Goal: Information Seeking & Learning: Learn about a topic

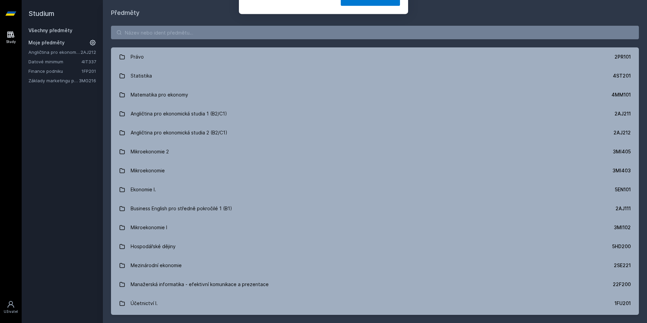
click at [329, 48] on button "Ne" at bounding box center [325, 43] width 24 height 17
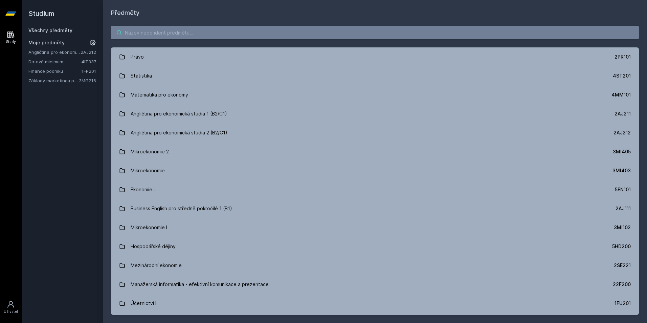
click at [409, 33] on input "search" at bounding box center [375, 33] width 528 height 14
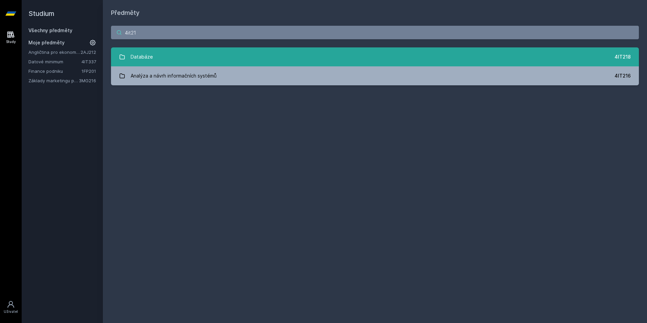
type input "4it21"
click at [514, 49] on link "Databáze 4IT218" at bounding box center [375, 56] width 528 height 19
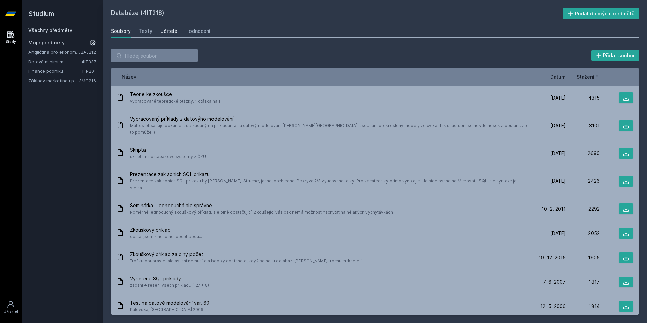
click at [168, 28] on div "Učitelé" at bounding box center [168, 31] width 17 height 7
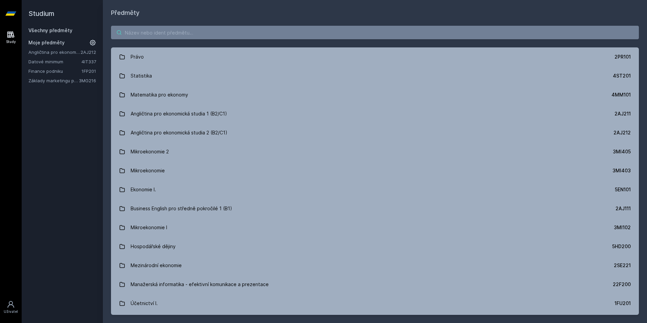
click at [546, 37] on input "search" at bounding box center [375, 33] width 528 height 14
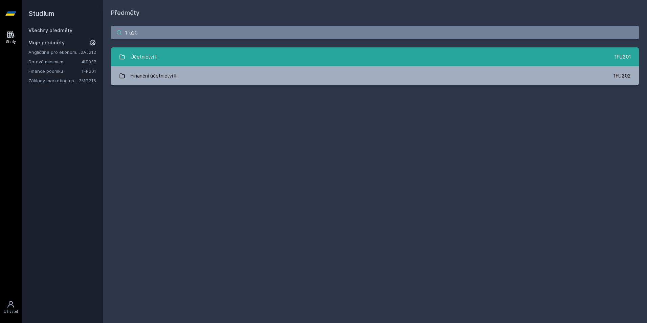
type input "1fu20"
click at [618, 57] on div "1FU201" at bounding box center [622, 56] width 16 height 7
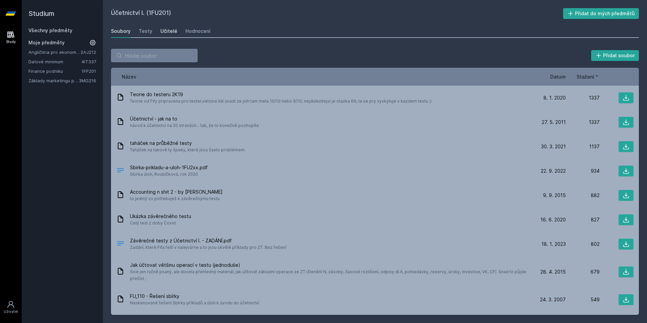
click at [172, 29] on div "Učitelé" at bounding box center [168, 31] width 17 height 7
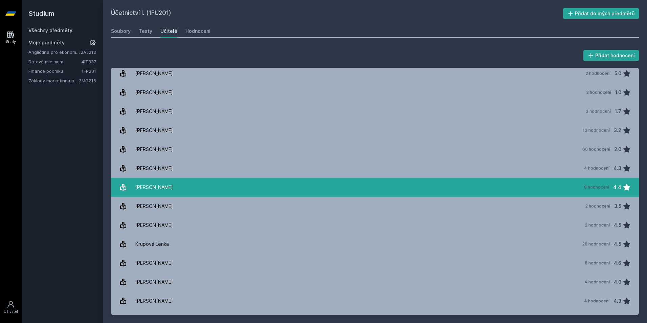
scroll to position [233, 0]
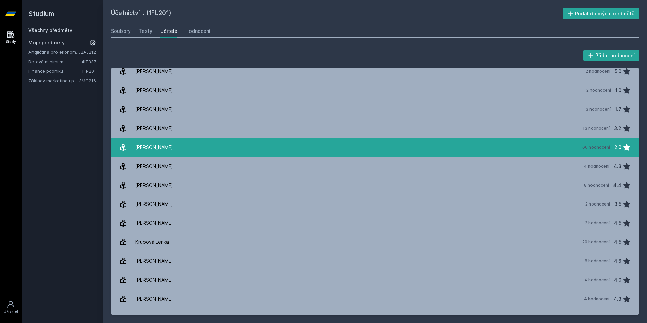
click at [598, 148] on div "60 hodnocení" at bounding box center [596, 146] width 28 height 5
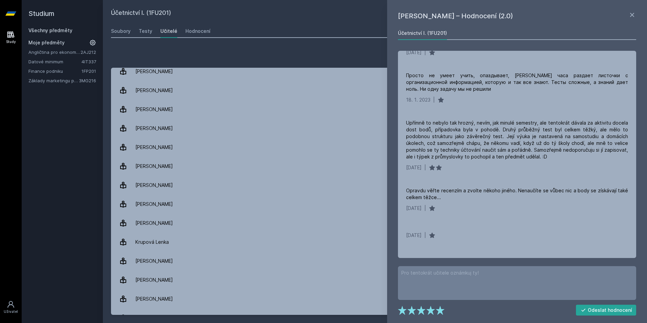
scroll to position [742, 0]
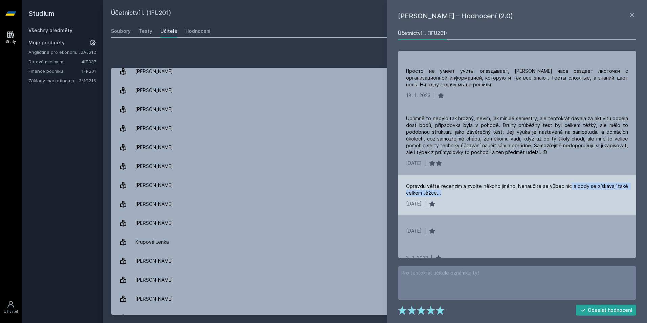
drag, startPoint x: 569, startPoint y: 185, endPoint x: 529, endPoint y: 189, distance: 40.5
click at [529, 189] on div "Opravdu věřte recenzím a zvolte někoho jiného. Nenaučíte se vůbec nic a body se…" at bounding box center [517, 190] width 222 height 14
drag, startPoint x: 529, startPoint y: 189, endPoint x: 493, endPoint y: 212, distance: 42.0
click at [493, 212] on div "Opravdu věřte recenzím a zvolte někoho jiného. Nenaučíte se vůbec nic a body se…" at bounding box center [517, 195] width 238 height 41
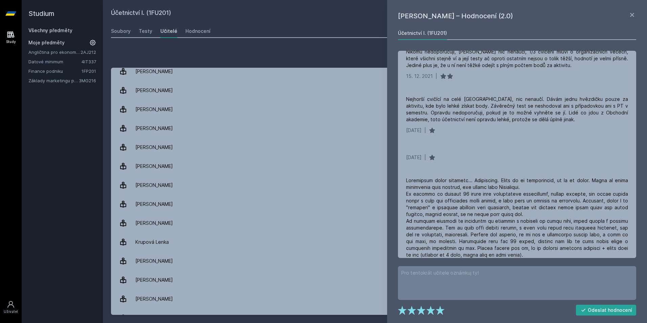
scroll to position [1309, 0]
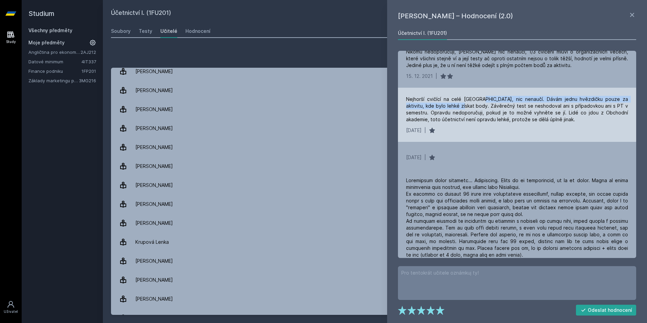
drag, startPoint x: 456, startPoint y: 110, endPoint x: 479, endPoint y: 109, distance: 22.4
click at [479, 109] on div "Nejhorší cvičící na celé [GEOGRAPHIC_DATA], nic nenaučí. Dávám jednu hvězdičku …" at bounding box center [517, 109] width 222 height 27
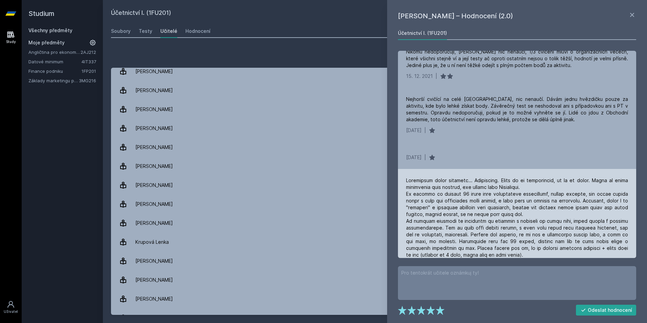
click at [494, 187] on div at bounding box center [517, 227] width 222 height 101
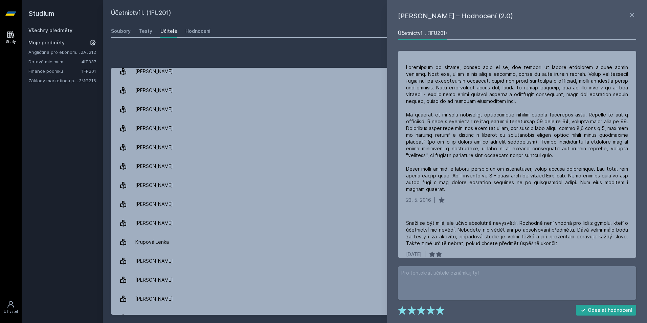
scroll to position [1943, 0]
click at [632, 16] on icon at bounding box center [632, 15] width 8 height 8
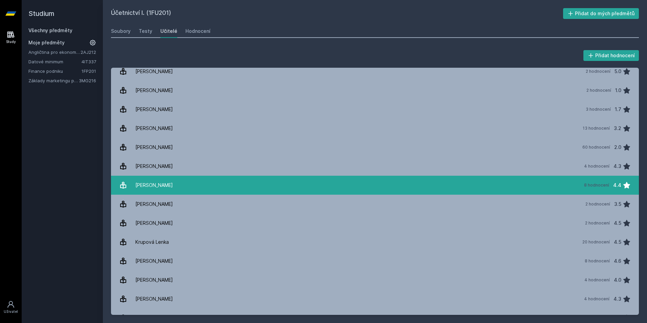
click at [477, 187] on link "[PERSON_NAME] 8 hodnocení 4.4" at bounding box center [375, 185] width 528 height 19
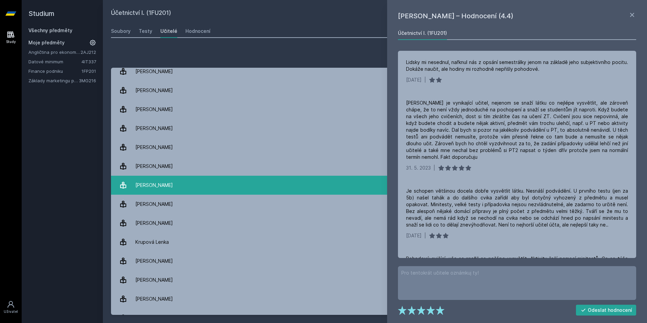
click at [302, 184] on link "[PERSON_NAME] 8 hodnocení 4.4" at bounding box center [375, 185] width 528 height 19
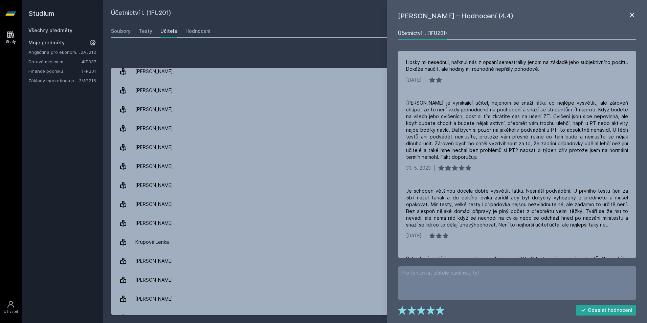
click at [633, 12] on icon at bounding box center [632, 15] width 8 height 8
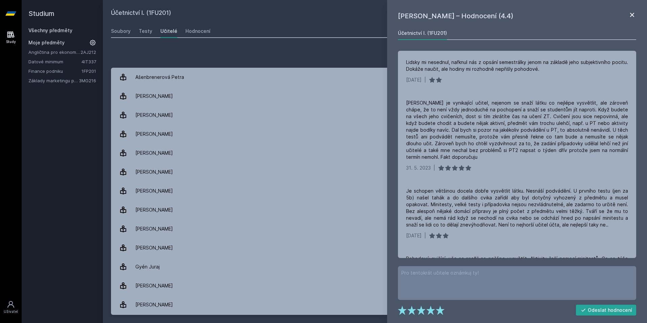
click at [630, 16] on icon at bounding box center [632, 15] width 4 height 4
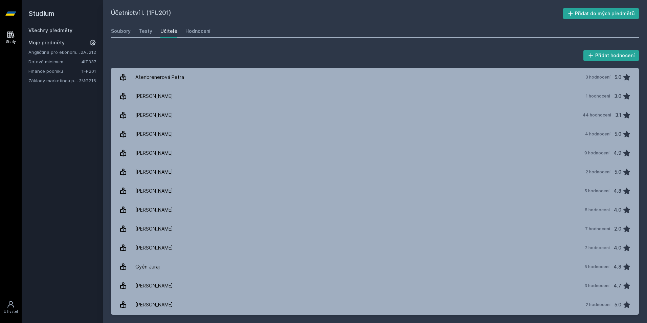
click at [64, 28] on link "Všechny předměty" at bounding box center [50, 30] width 44 height 6
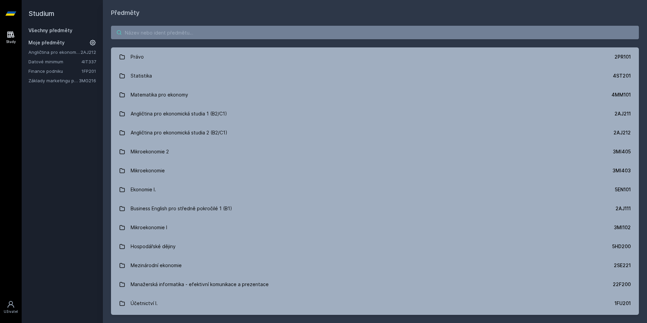
click at [262, 28] on input "search" at bounding box center [375, 33] width 528 height 14
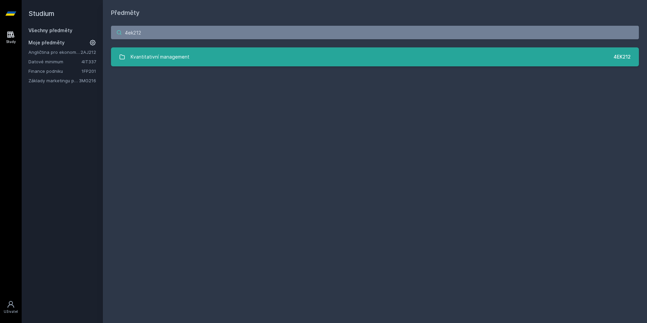
type input "4ek212"
click at [623, 60] on div "4EK212" at bounding box center [621, 56] width 17 height 7
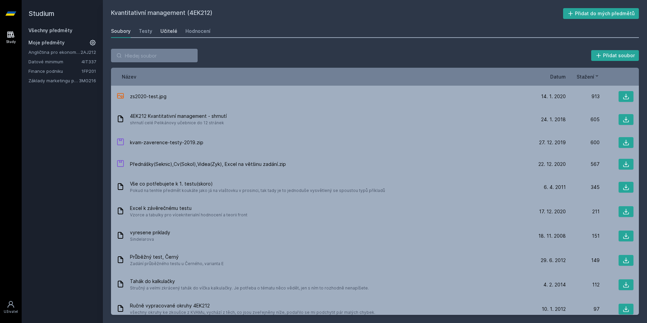
click at [160, 30] on div "Učitelé" at bounding box center [168, 31] width 17 height 7
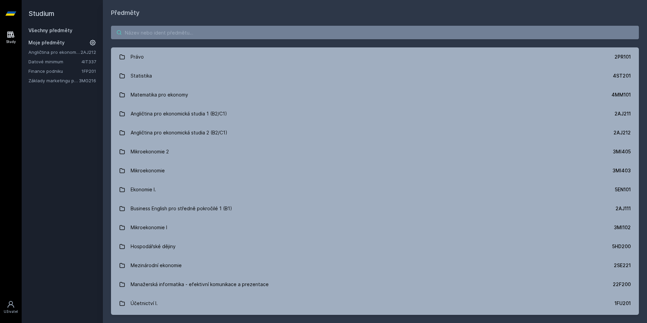
click at [366, 29] on input "search" at bounding box center [375, 33] width 528 height 14
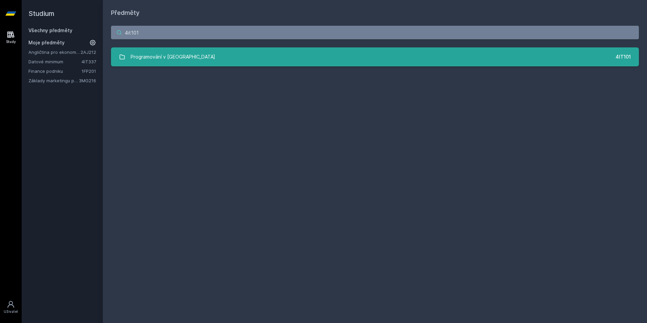
type input "4it101"
click at [513, 55] on link "Programování v Javě 4IT101" at bounding box center [375, 56] width 528 height 19
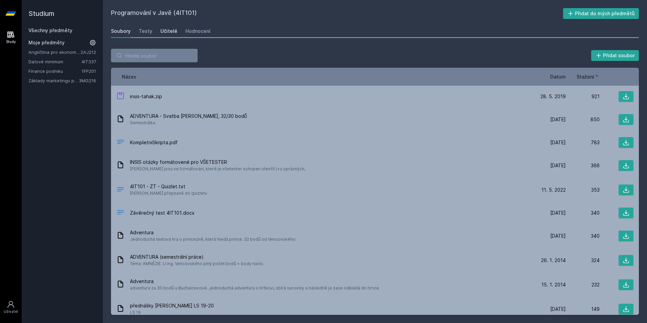
click at [167, 29] on div "Učitelé" at bounding box center [168, 31] width 17 height 7
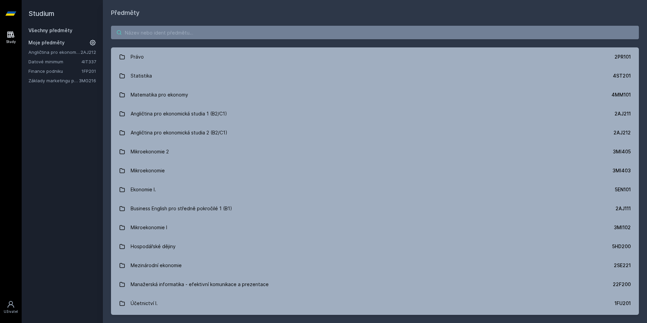
click at [286, 36] on input "search" at bounding box center [375, 33] width 528 height 14
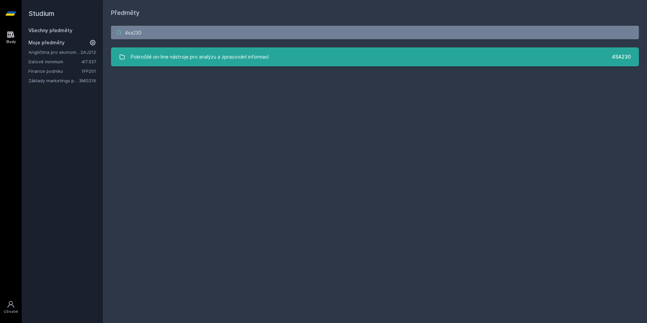
type input "4sa230"
click at [560, 60] on link "Pokročilé on-line nástroje pro analýzu a zpracování informací 4SA230" at bounding box center [375, 56] width 528 height 19
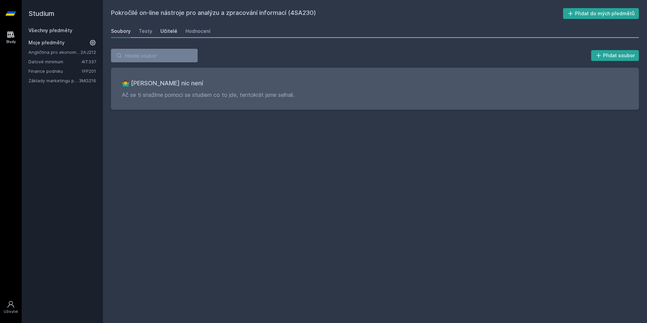
click at [162, 30] on div "Učitelé" at bounding box center [168, 31] width 17 height 7
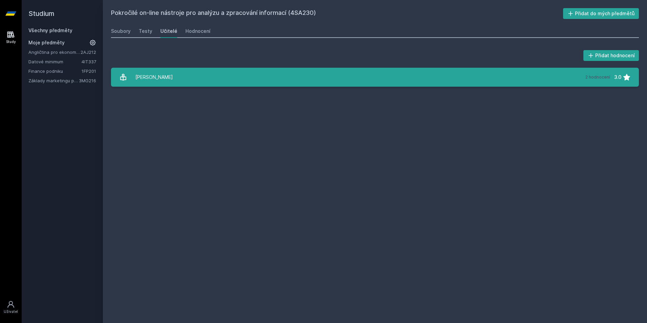
click at [206, 74] on link "[PERSON_NAME] 2 hodnocení 3.0" at bounding box center [375, 77] width 528 height 19
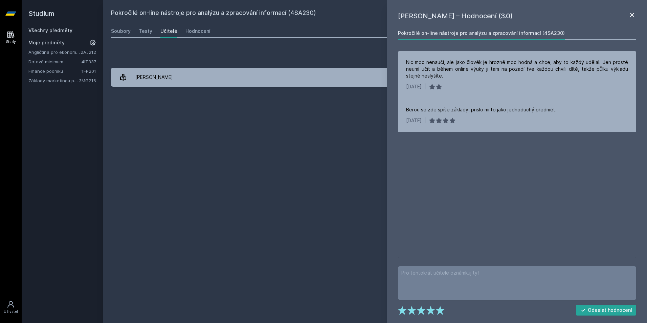
click at [632, 14] on icon at bounding box center [632, 15] width 8 height 8
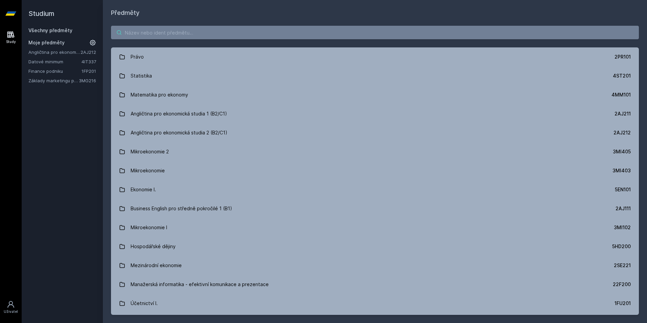
click at [184, 37] on input "search" at bounding box center [375, 33] width 528 height 14
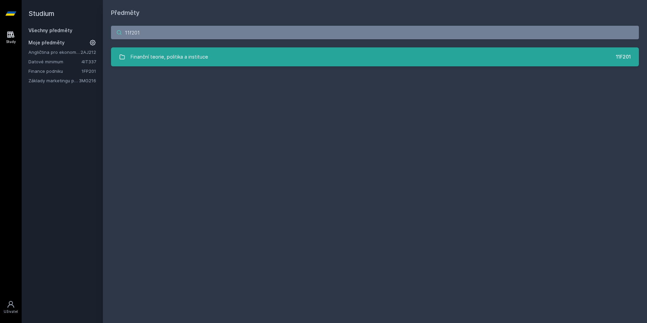
type input "11f201"
click at [575, 60] on link "Finanční teorie, politika a instituce 11F201" at bounding box center [375, 56] width 528 height 19
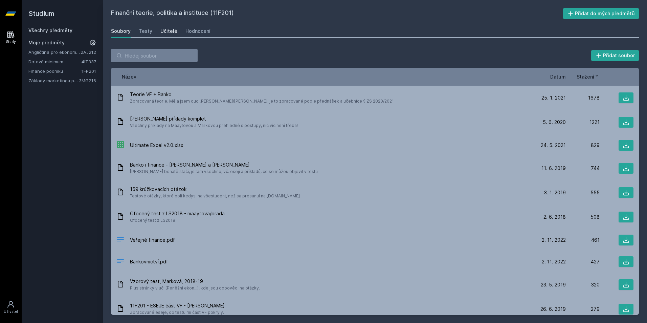
click at [162, 34] on link "Učitelé" at bounding box center [168, 31] width 17 height 14
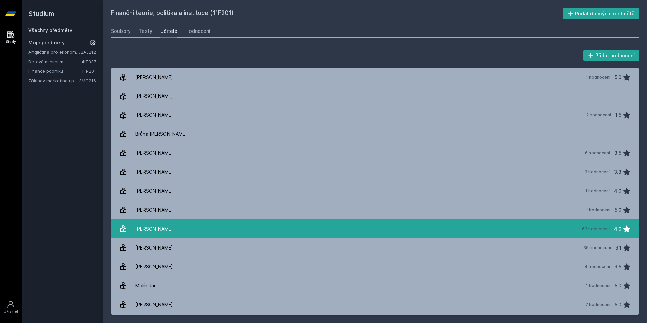
click at [604, 230] on div "63 hodnocení" at bounding box center [596, 228] width 28 height 5
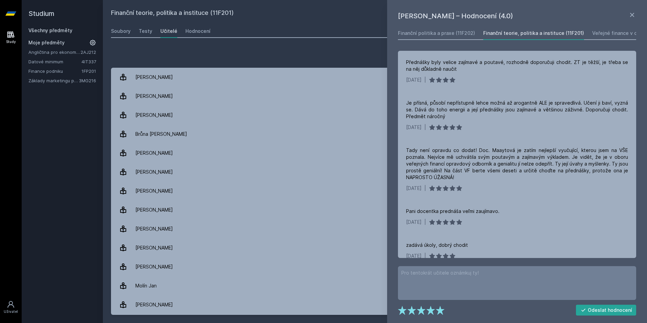
click at [6, 39] on link "Study" at bounding box center [10, 37] width 19 height 21
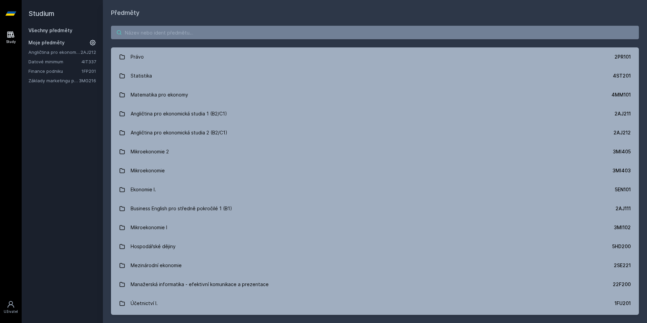
click at [147, 33] on input "search" at bounding box center [375, 33] width 528 height 14
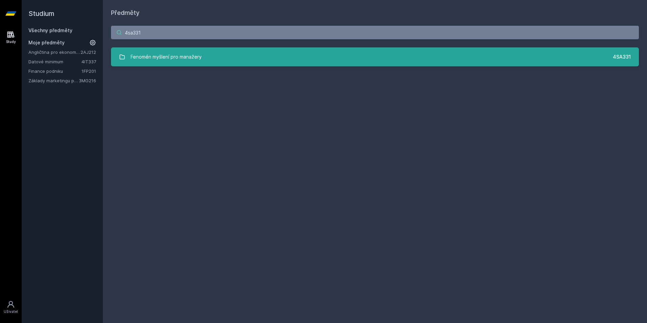
type input "4sa331"
click at [394, 61] on link "Fenomén myšlení pro manažery 4SA331" at bounding box center [375, 56] width 528 height 19
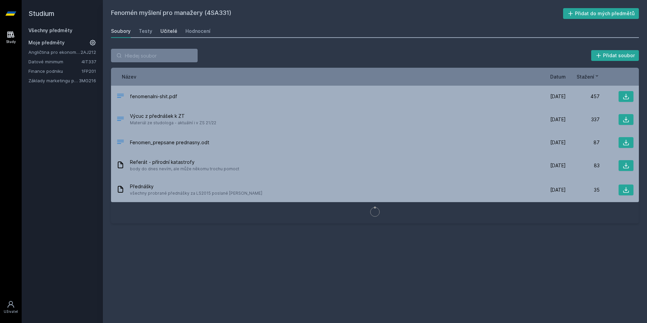
click at [167, 33] on div "Učitelé" at bounding box center [168, 31] width 17 height 7
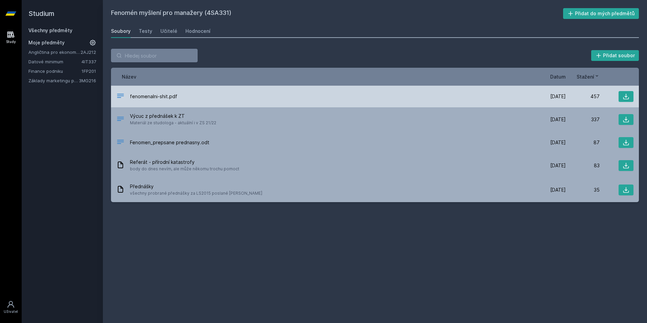
click at [141, 97] on span "fenomenalni-shit.pdf" at bounding box center [153, 96] width 47 height 7
click at [139, 97] on span "fenomenalni-shit.pdf" at bounding box center [153, 96] width 47 height 7
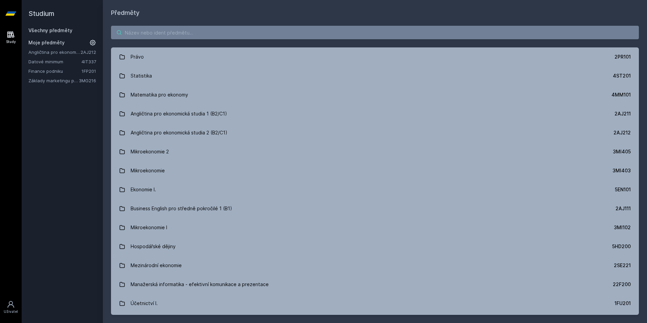
click at [218, 34] on input "search" at bounding box center [375, 33] width 528 height 14
